Goal: Navigation & Orientation: Go to known website

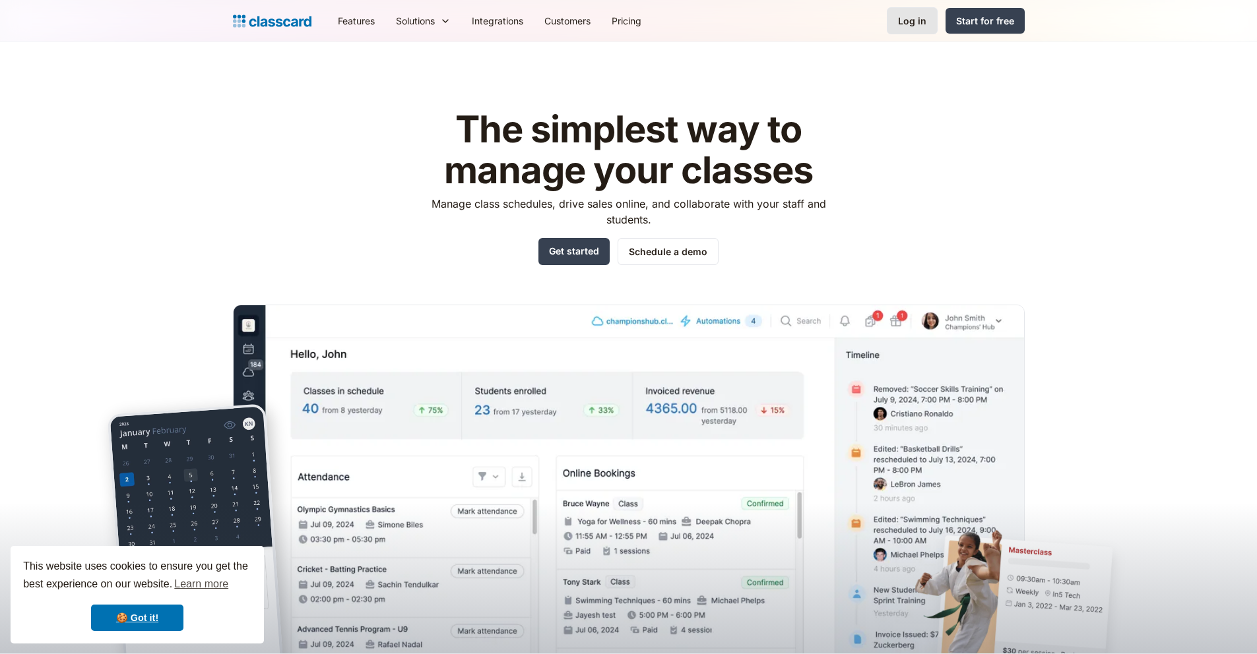
click at [916, 27] on div "Log in" at bounding box center [912, 21] width 28 height 14
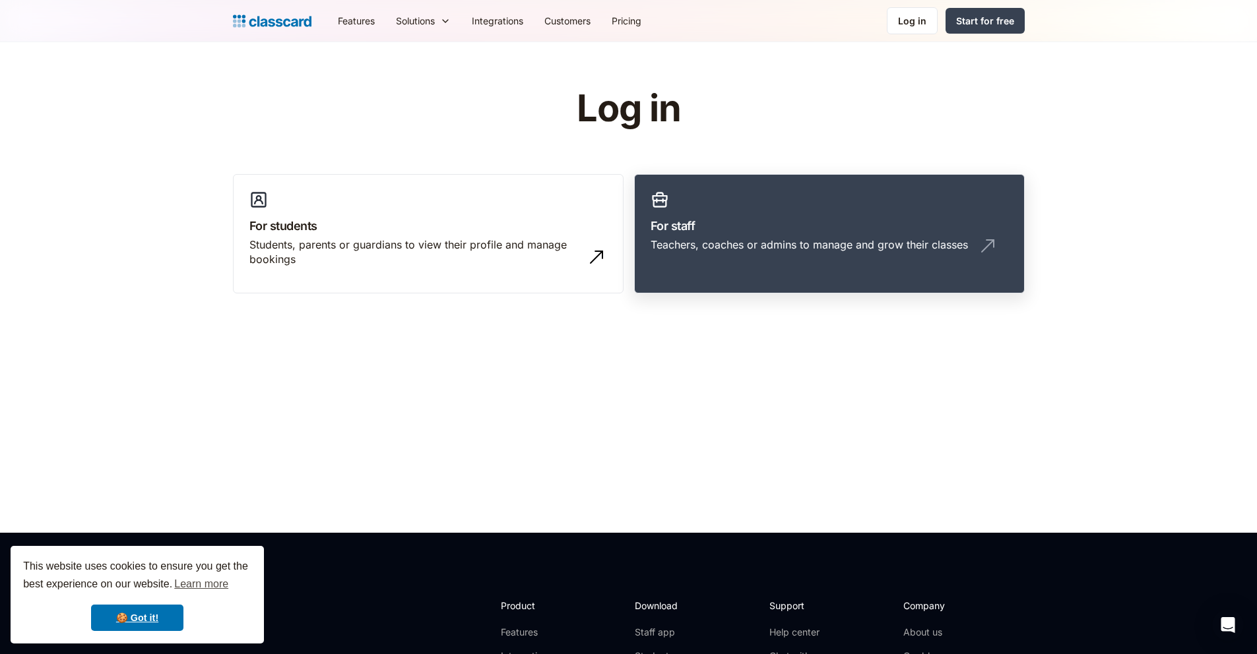
click at [751, 255] on div "Teachers, coaches or admins to manage and grow their classes" at bounding box center [830, 250] width 358 height 25
